Goal: Check status

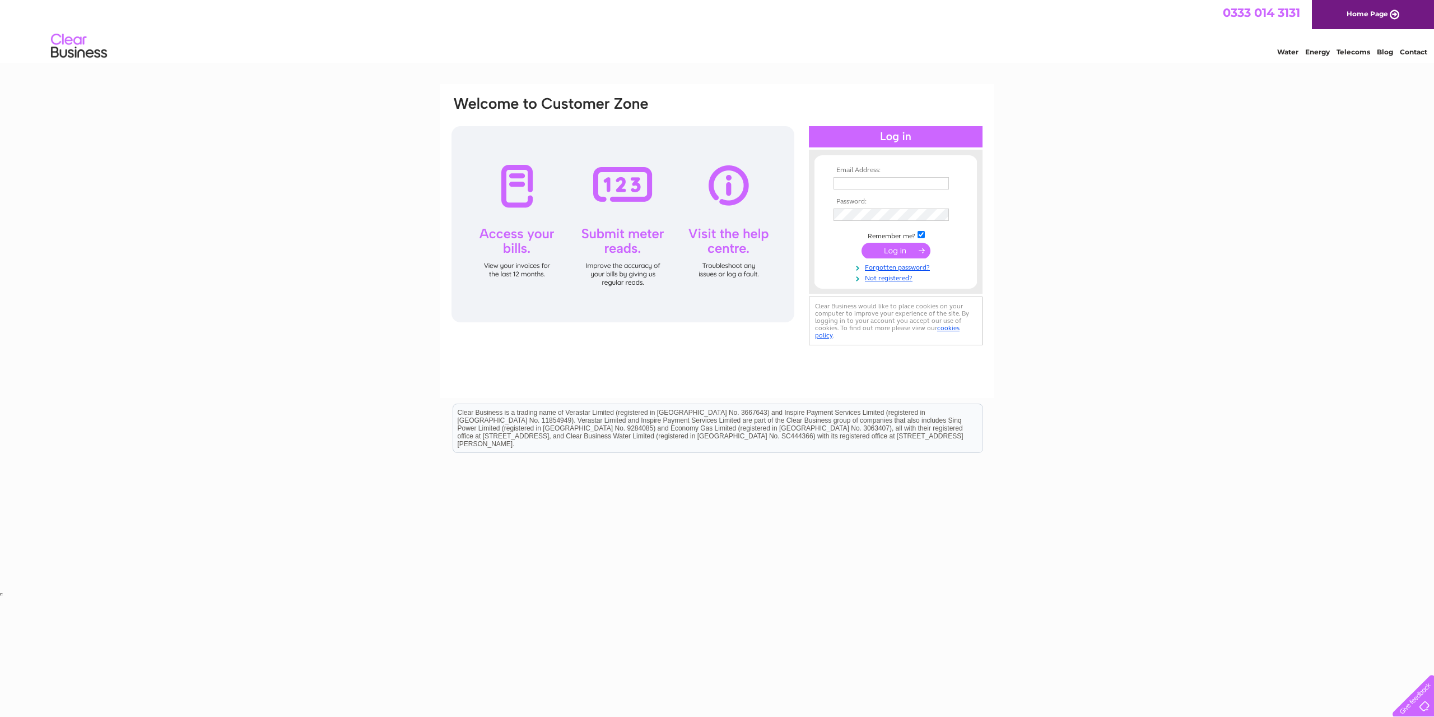
click at [882, 178] on input "text" at bounding box center [891, 183] width 115 height 12
type input "[EMAIL_ADDRESS][DOMAIN_NAME]"
click at [862, 244] on input "submit" at bounding box center [896, 252] width 69 height 16
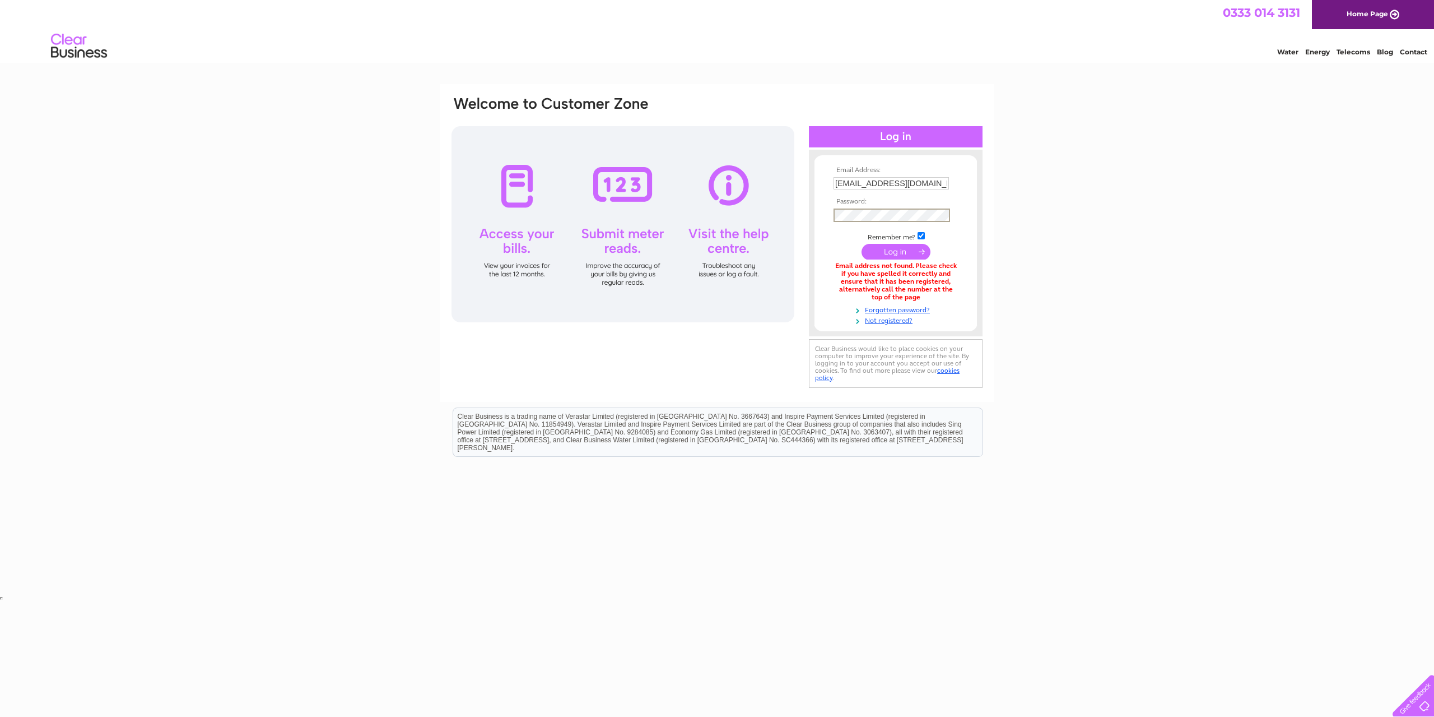
click at [862, 244] on input "submit" at bounding box center [896, 252] width 69 height 16
drag, startPoint x: 931, startPoint y: 181, endPoint x: 899, endPoint y: 177, distance: 32.2
click at [899, 177] on input "[EMAIL_ADDRESS][DOMAIN_NAME]" at bounding box center [892, 183] width 117 height 13
type input "[EMAIL_ADDRESS][DOMAIN_NAME]"
click at [862, 244] on input "submit" at bounding box center [896, 252] width 69 height 16
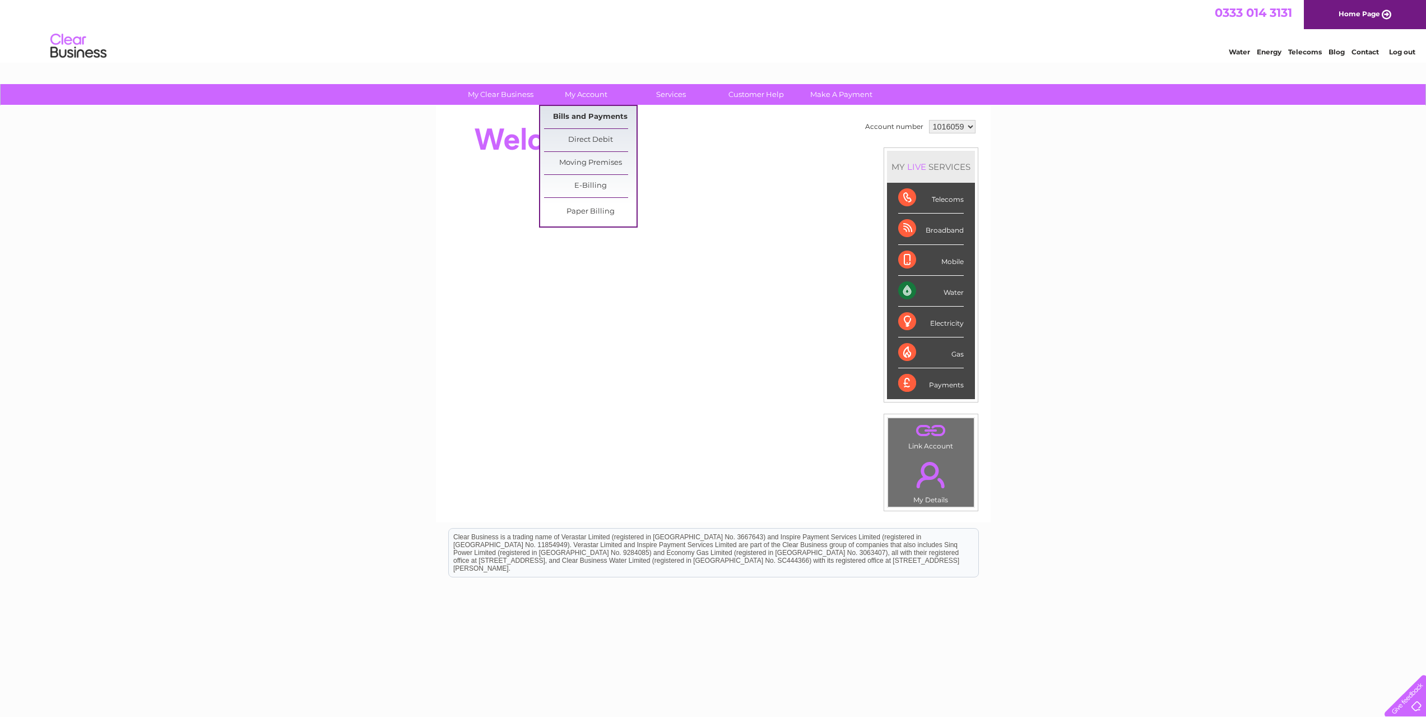
click at [586, 108] on link "Bills and Payments" at bounding box center [590, 117] width 92 height 22
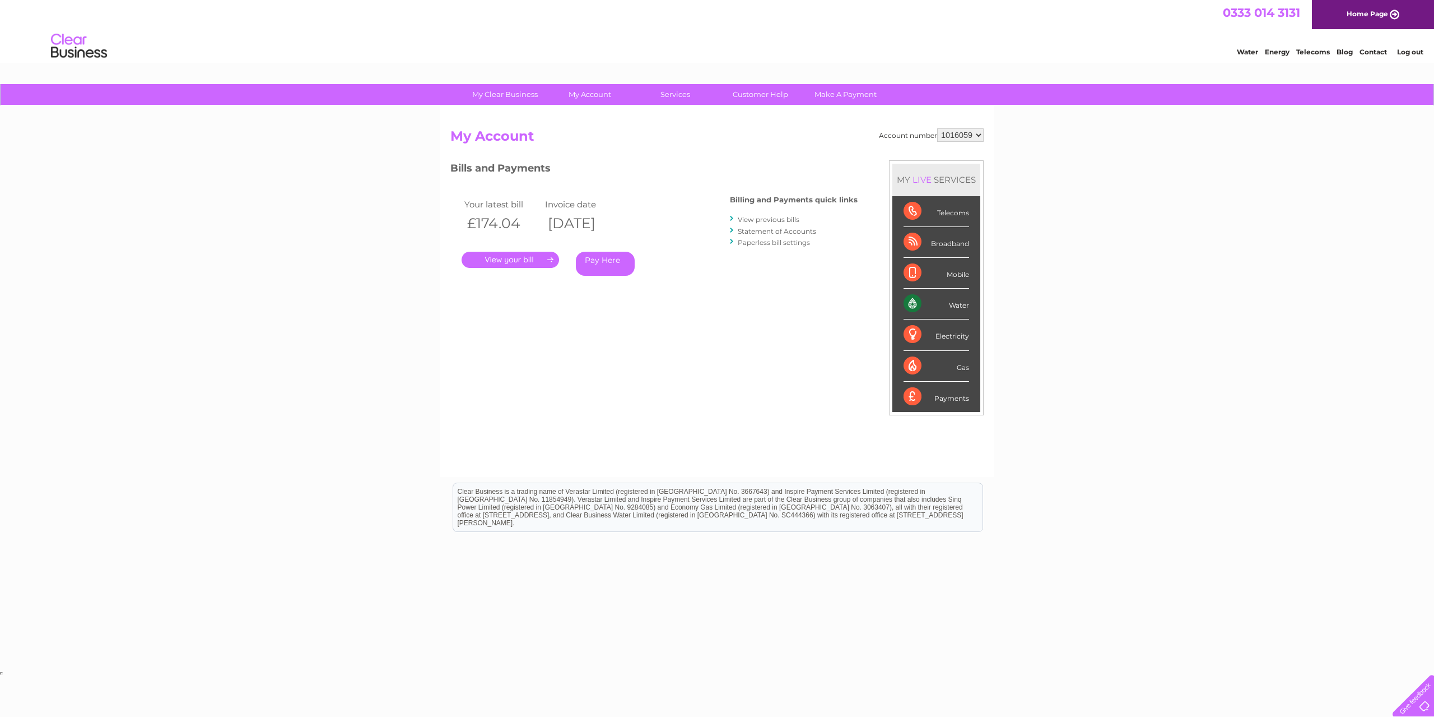
click at [521, 262] on link "." at bounding box center [510, 260] width 97 height 16
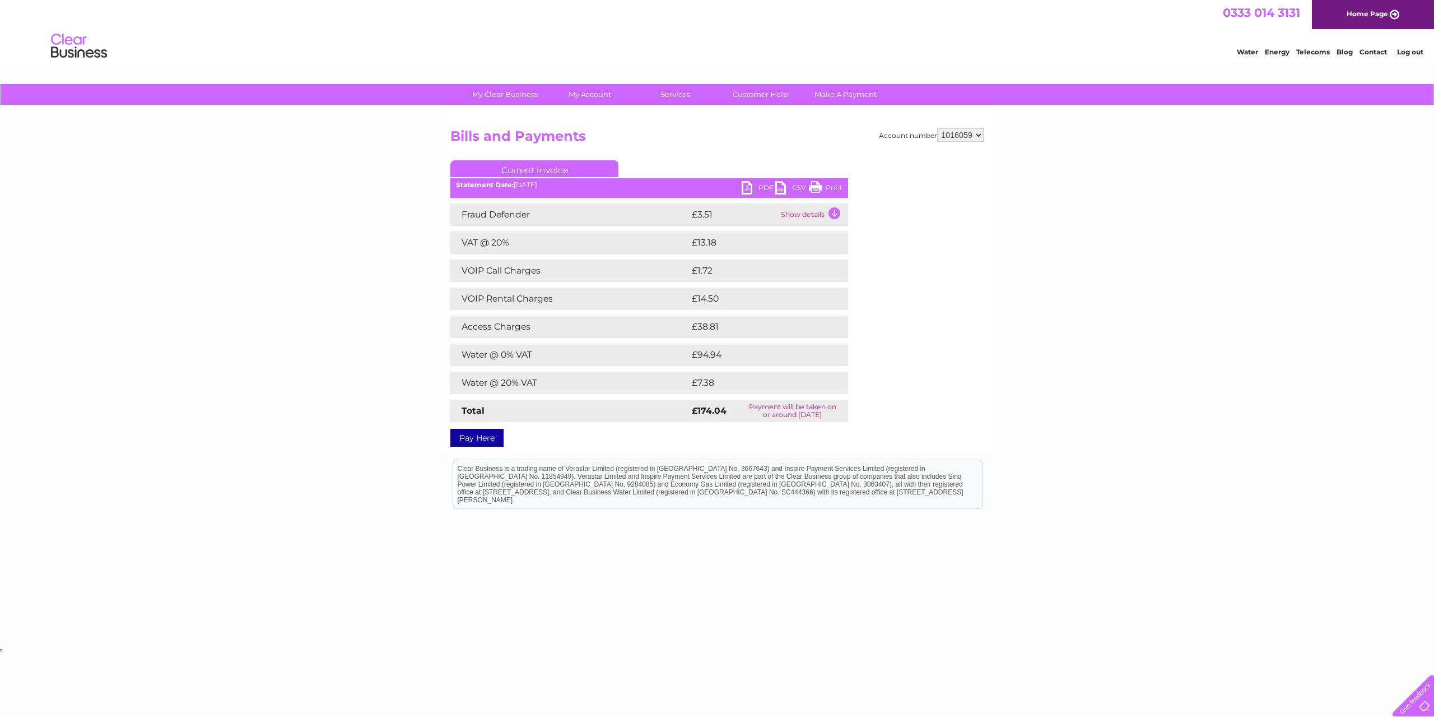
click at [755, 187] on link "PDF" at bounding box center [759, 189] width 34 height 16
